Goal: Communication & Community: Answer question/provide support

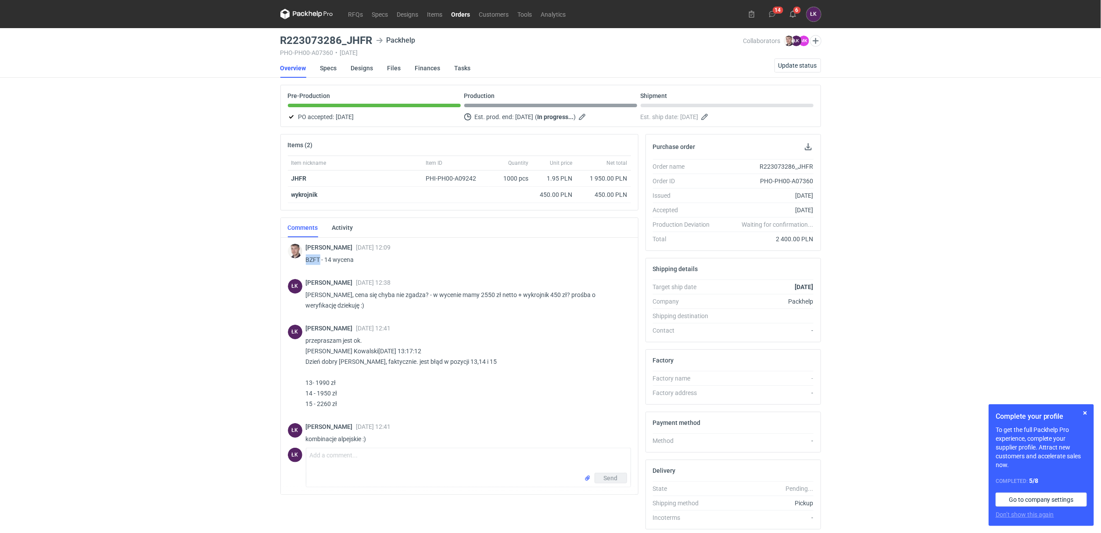
drag, startPoint x: 320, startPoint y: 256, endPoint x: 304, endPoint y: 255, distance: 16.7
click at [304, 255] on div "Maciej Sikora 10 Oct 2025 12:09 BZFT - 14 wycena" at bounding box center [459, 255] width 343 height 38
copy p "BZFT"
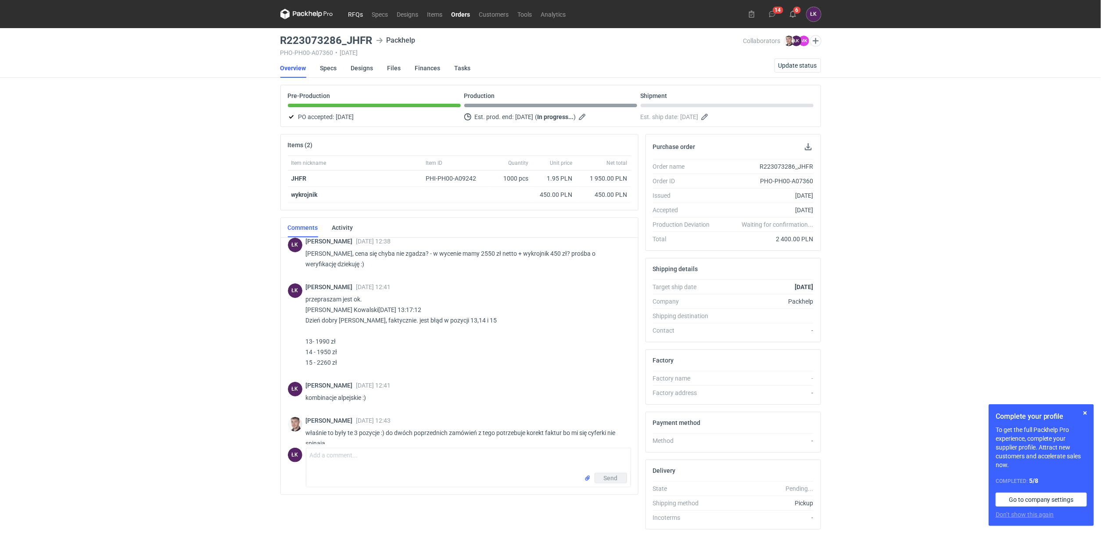
scroll to position [90, 0]
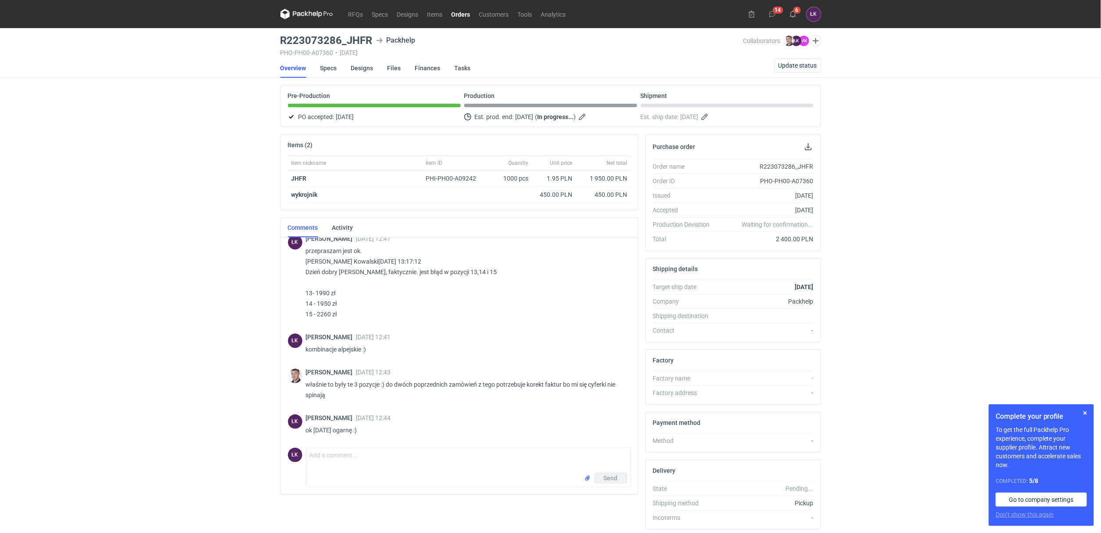
click at [121, 115] on div "RFQs Specs Designs Items Orders Customers Tools Analytics 14 6 ŁK Łukasz Kowals…" at bounding box center [550, 266] width 1101 height 533
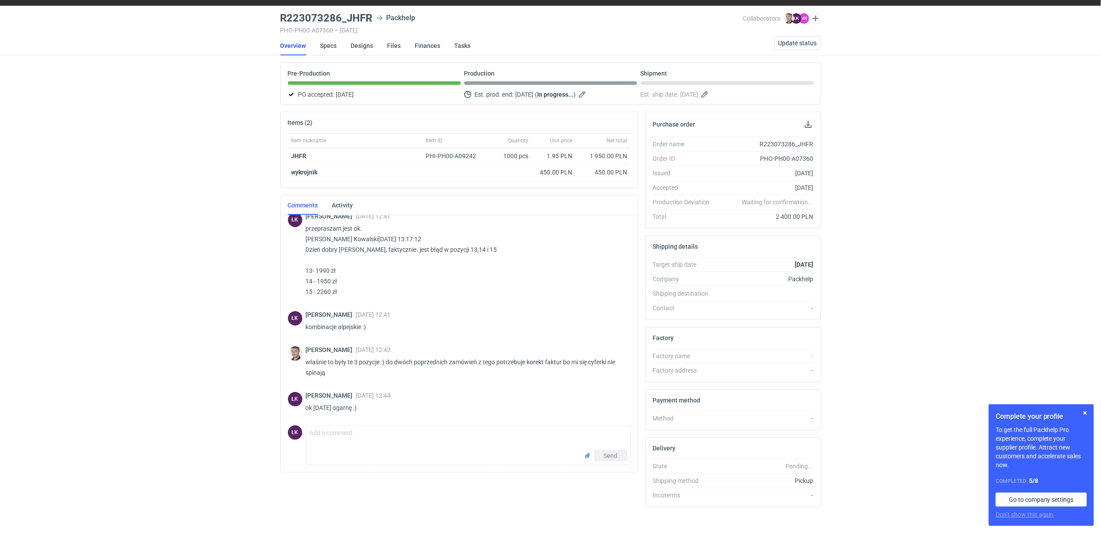
scroll to position [34, 0]
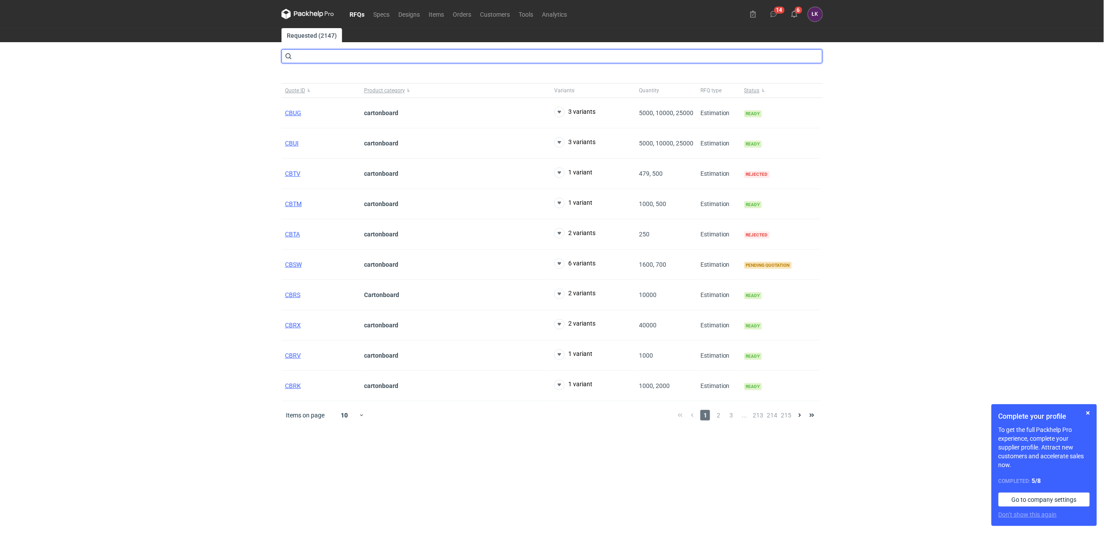
click at [362, 56] on input "text" at bounding box center [551, 56] width 541 height 14
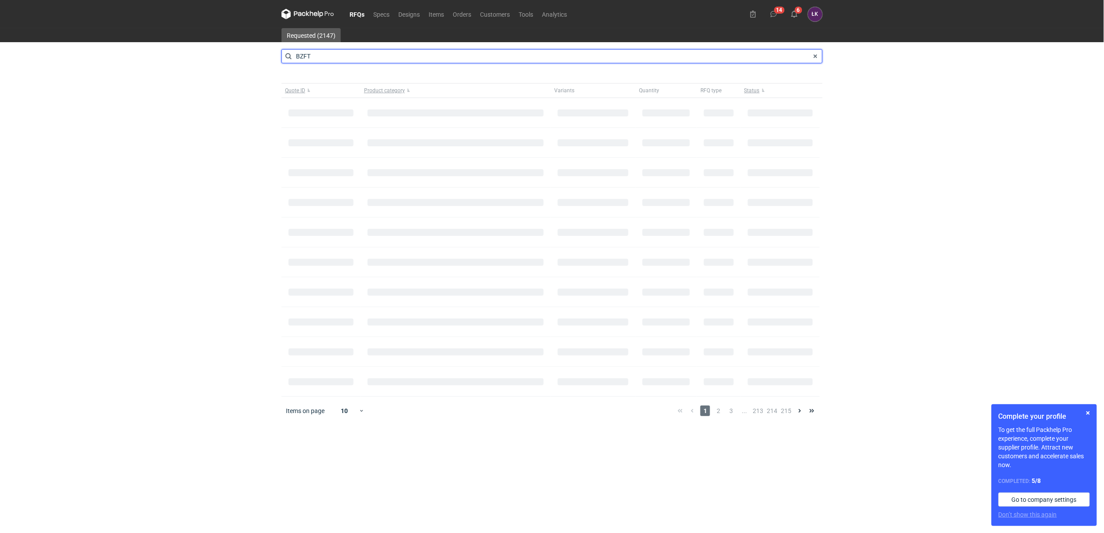
type input "BZFT"
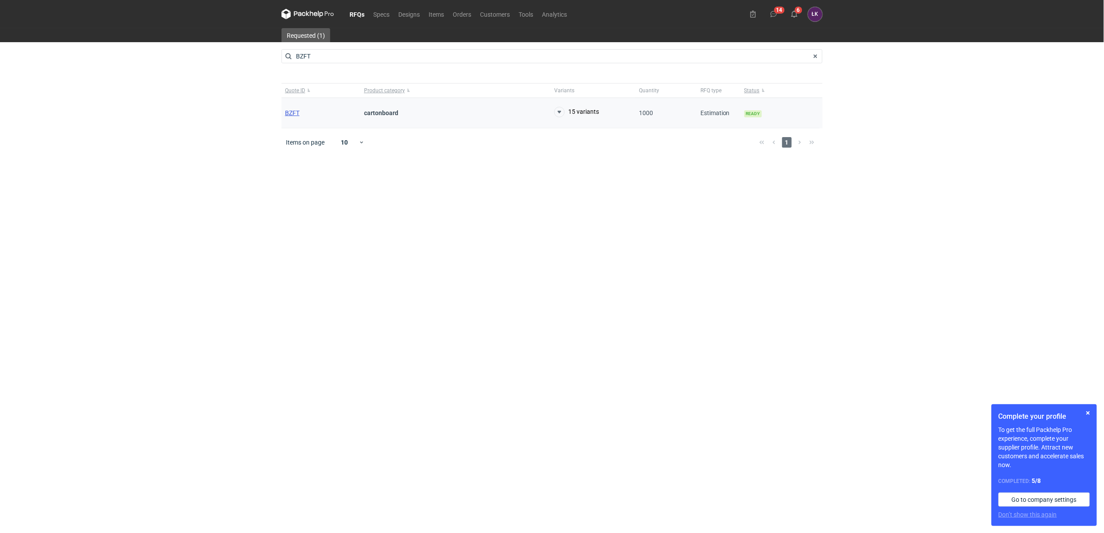
click at [299, 115] on span "BZFT" at bounding box center [292, 112] width 14 height 7
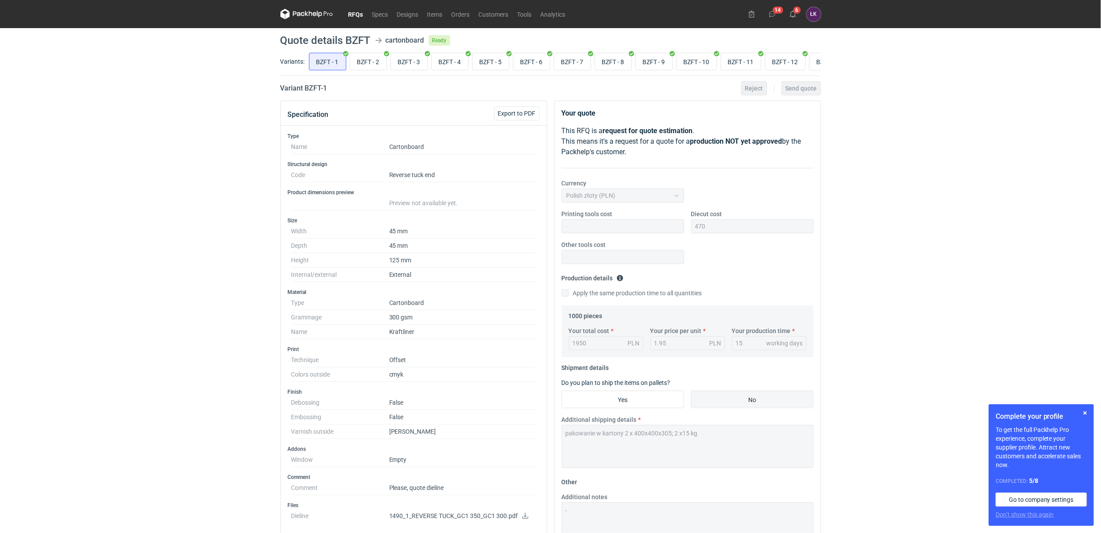
click at [110, 230] on div "RFQs Specs Designs Items Orders Customers Tools Analytics 14 6 ŁK Łukasz Kowals…" at bounding box center [550, 266] width 1101 height 533
click at [797, 58] on input "BZFT - 12" at bounding box center [786, 61] width 40 height 17
radio input "true"
drag, startPoint x: 650, startPoint y: 70, endPoint x: 644, endPoint y: 73, distance: 6.1
click at [644, 72] on div "BZFT - 1 BZFT - 2 BZFT - 3 BZFT - 4 BZFT - 5 BZFT - 6 BZFT - 7 BZFT - 8 BZFT - …" at bounding box center [564, 61] width 514 height 21
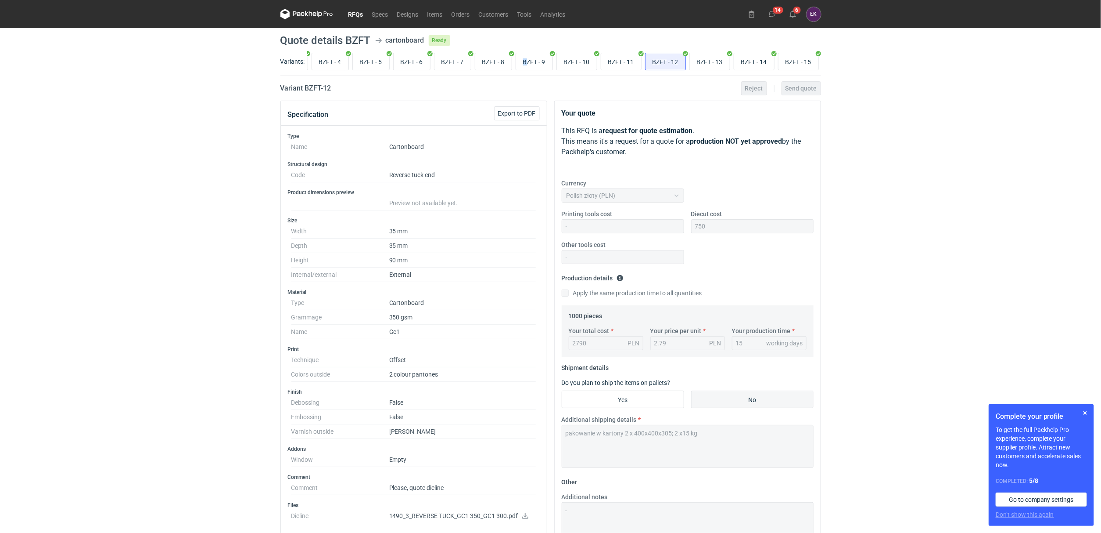
scroll to position [0, 127]
click at [700, 59] on input "BZFT - 13" at bounding box center [710, 61] width 40 height 17
radio input "true"
drag, startPoint x: 347, startPoint y: 33, endPoint x: 369, endPoint y: 34, distance: 22.4
click at [369, 34] on main "Quote details BZFT cartonboard Ready Variants: BZFT - 1 BZFT - 2 BZFT - 3 BZFT …" at bounding box center [551, 395] width 548 height 734
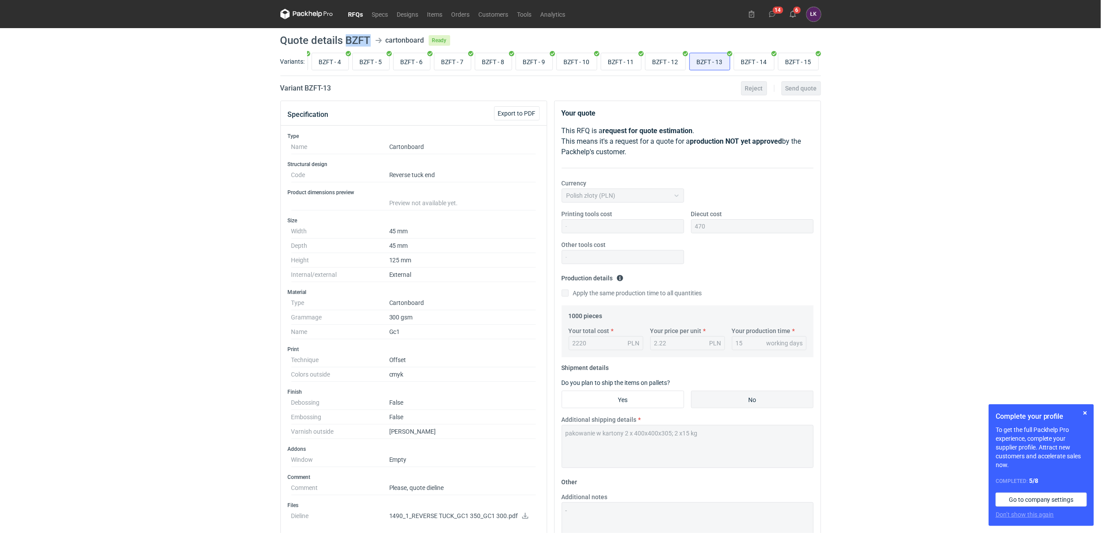
copy h1 "BZFT"
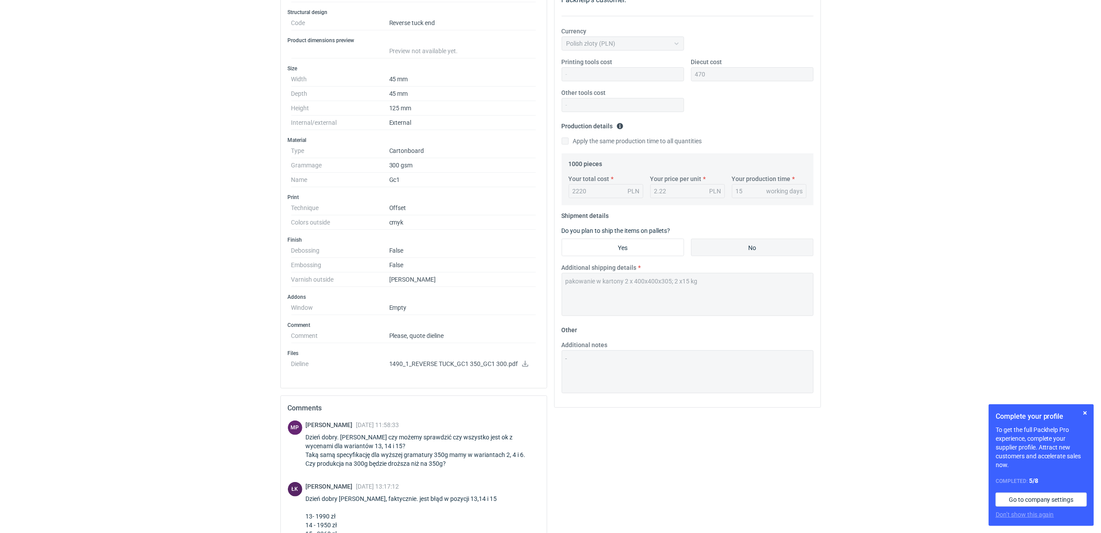
scroll to position [235, 0]
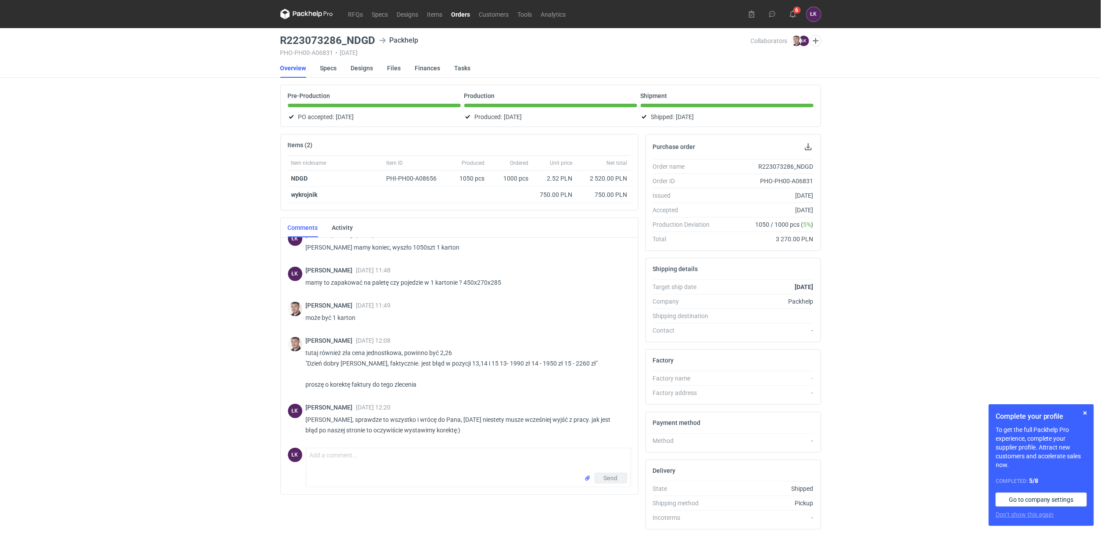
scroll to position [459, 0]
drag, startPoint x: 320, startPoint y: 181, endPoint x: 292, endPoint y: 181, distance: 28.1
click at [292, 181] on div "NDGD" at bounding box center [336, 178] width 88 height 9
copy strong "NDGD"
click at [69, 317] on div "RFQs Specs Designs Items Orders Customers Tools Analytics 14 6 ŁK Łukasz Kowals…" at bounding box center [550, 266] width 1101 height 533
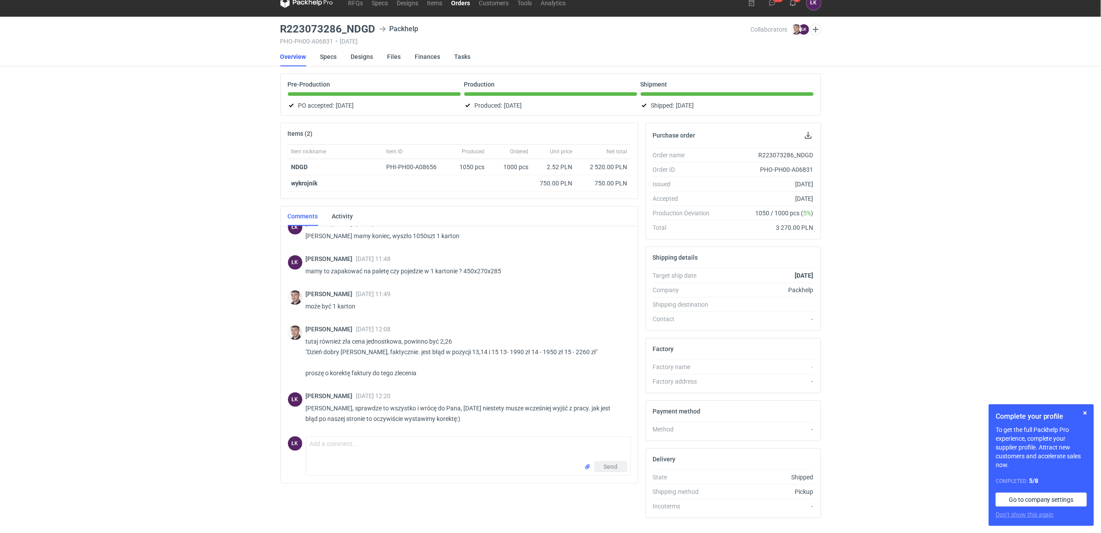
scroll to position [0, 0]
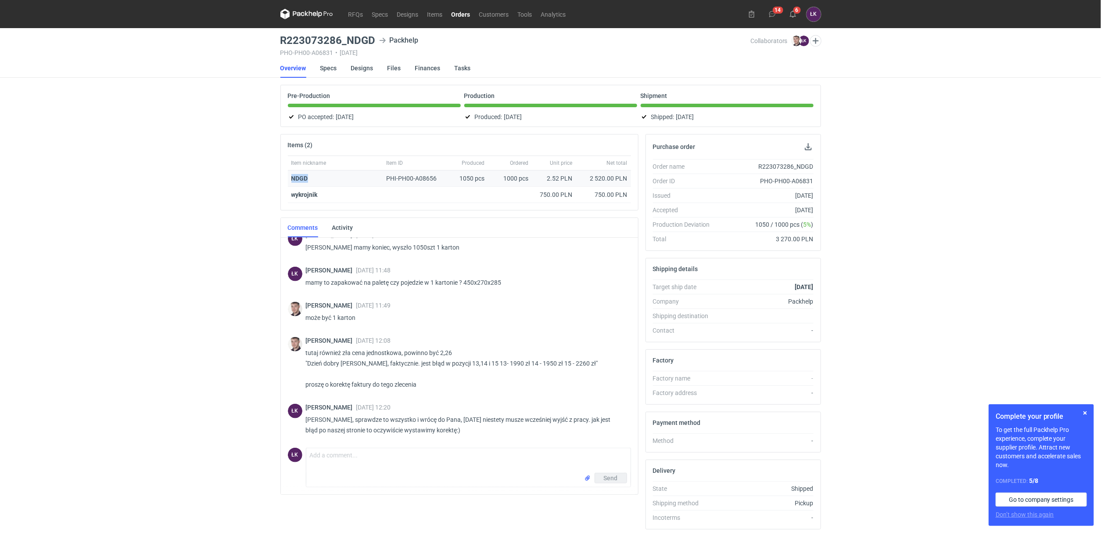
drag, startPoint x: 313, startPoint y: 176, endPoint x: 288, endPoint y: 179, distance: 25.2
click at [288, 179] on div "NDGD" at bounding box center [335, 178] width 95 height 16
copy strong "NDGD"
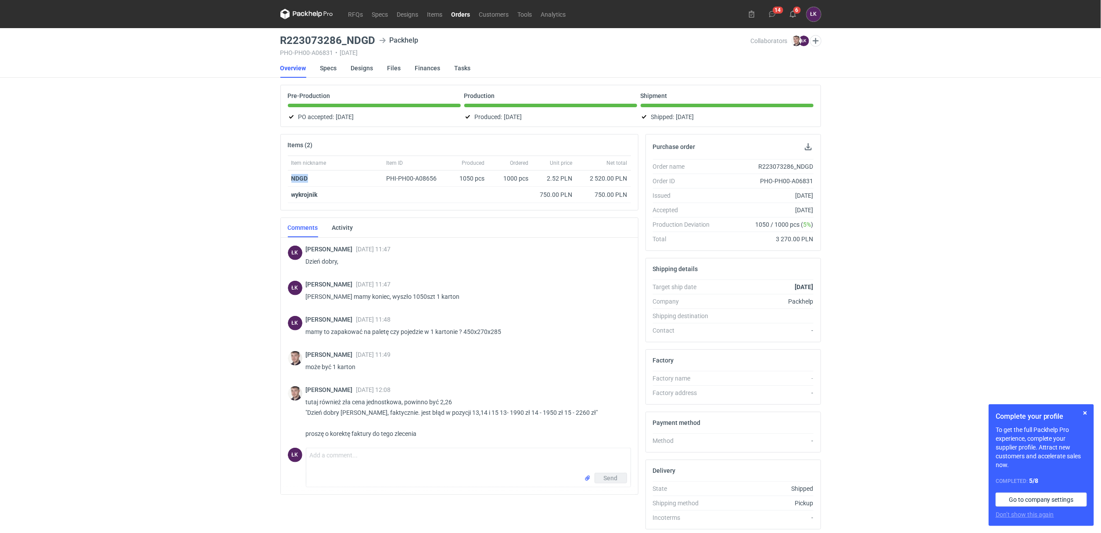
scroll to position [459, 0]
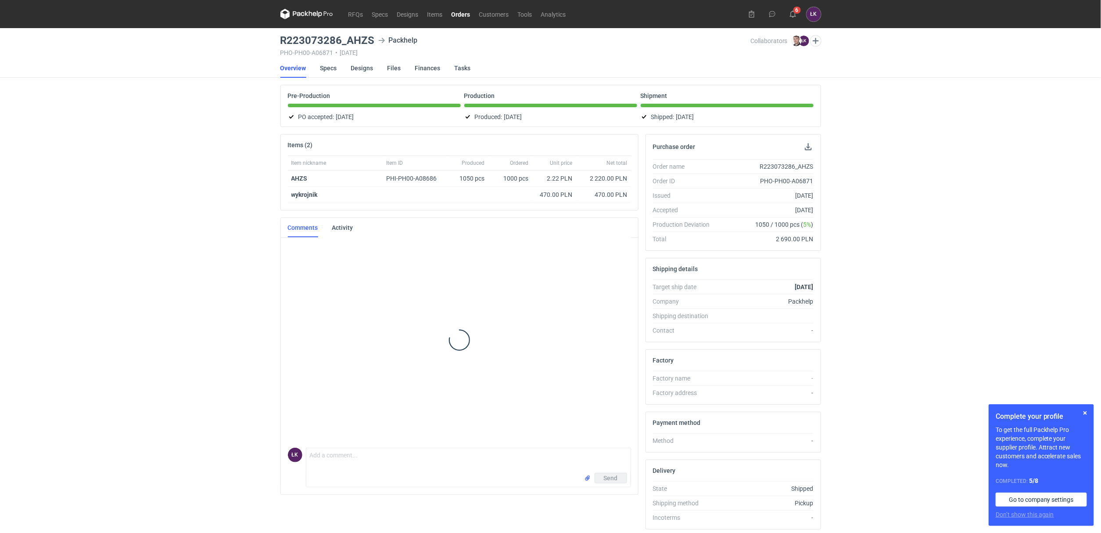
scroll to position [138, 0]
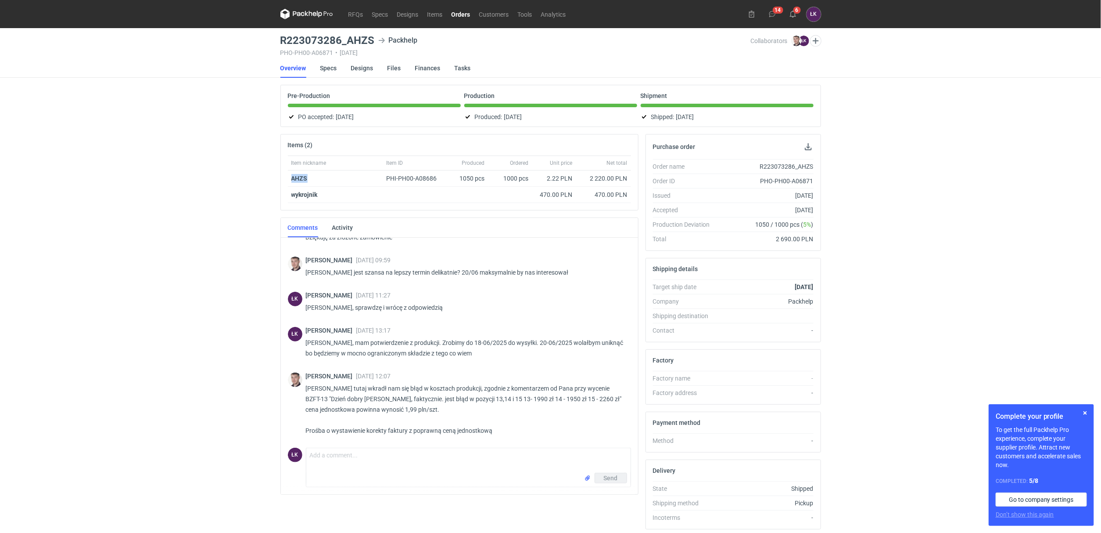
drag, startPoint x: 328, startPoint y: 183, endPoint x: 257, endPoint y: 183, distance: 71.1
click at [257, 183] on div "RFQs Specs Designs Items Orders Customers Tools Analytics 14 6 ŁK [PERSON_NAME]…" at bounding box center [550, 266] width 1101 height 533
copy strong "AHZS"
click at [57, 349] on div "RFQs Specs Designs Items Orders Customers Tools Analytics 14 6 ŁK [PERSON_NAME]…" at bounding box center [550, 266] width 1101 height 533
click at [180, 370] on div "RFQs Specs Designs Items Orders Customers Tools Analytics 14 6 ŁK [PERSON_NAME]…" at bounding box center [550, 266] width 1101 height 533
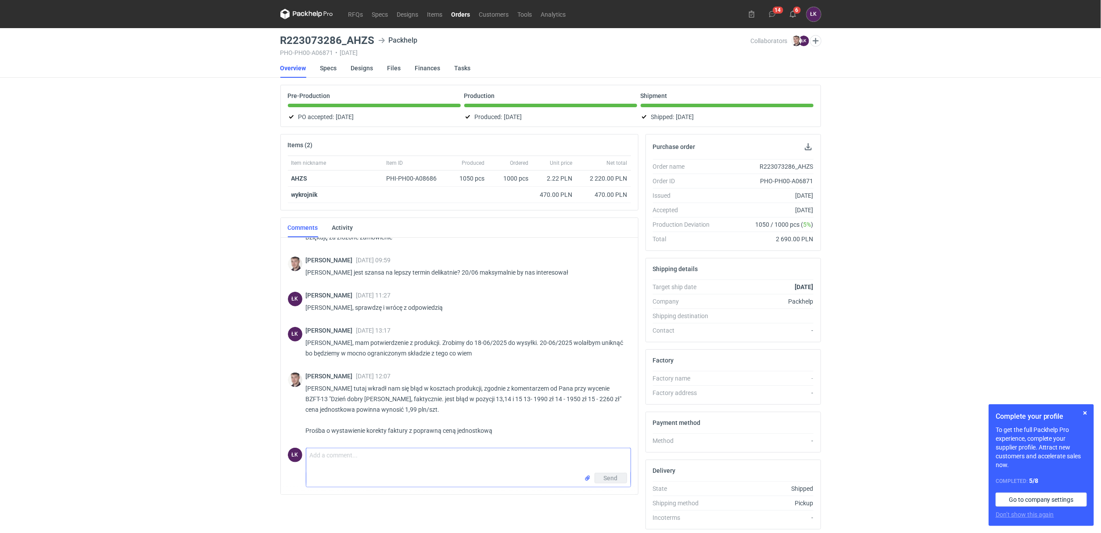
click at [587, 479] on input "file" at bounding box center [587, 477] width 7 height 9
click at [324, 457] on textarea "Comment message" at bounding box center [468, 460] width 324 height 25
type textarea "[PERSON_NAME], obie korekty są w załączniku :)"
click at [605, 495] on span "Send" at bounding box center [611, 497] width 14 height 6
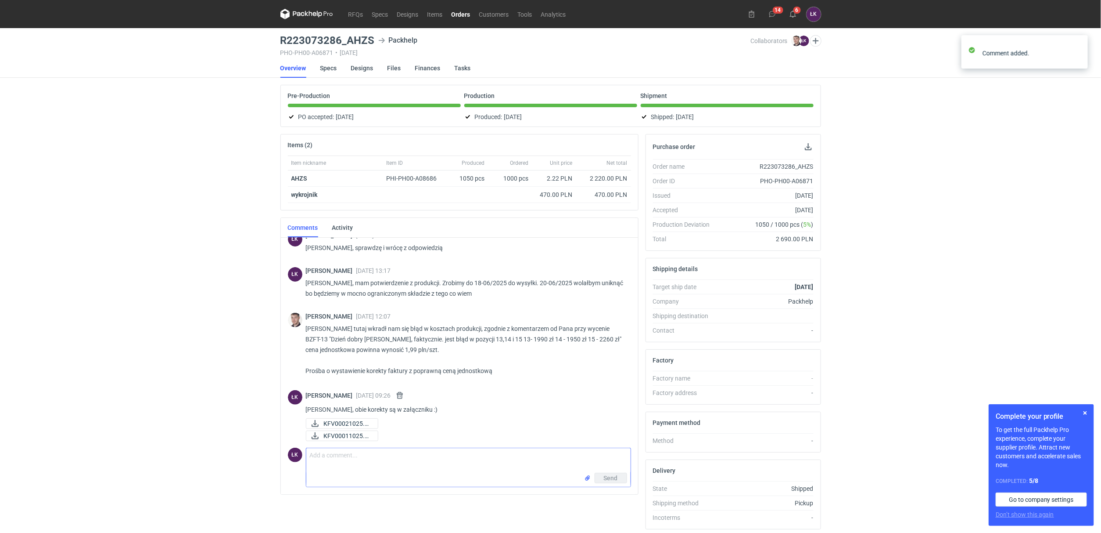
scroll to position [201, 0]
click at [342, 420] on span "KFV00021025.pdf" at bounding box center [347, 420] width 47 height 10
